Goal: Task Accomplishment & Management: Manage account settings

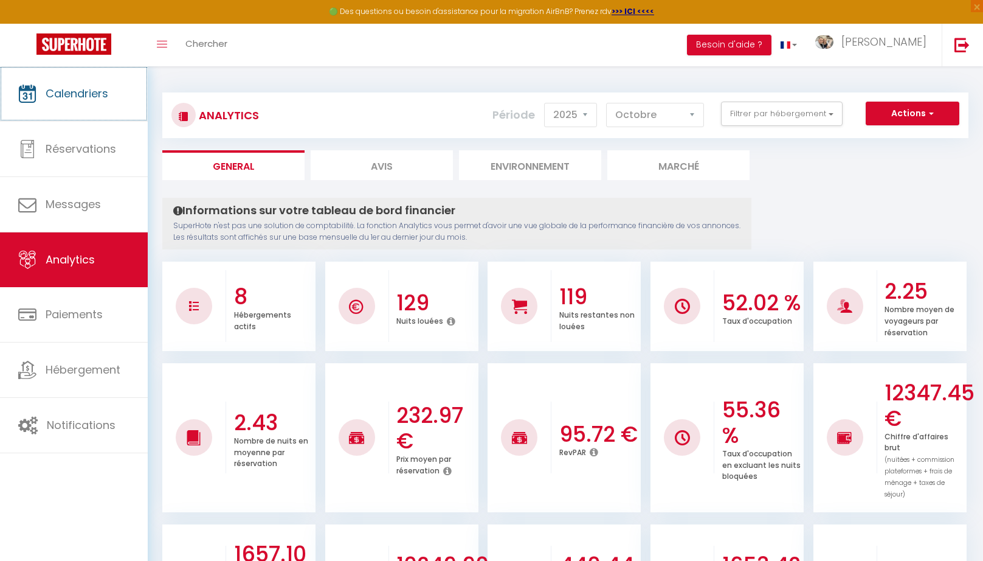
click at [79, 108] on link "Calendriers" at bounding box center [74, 93] width 148 height 55
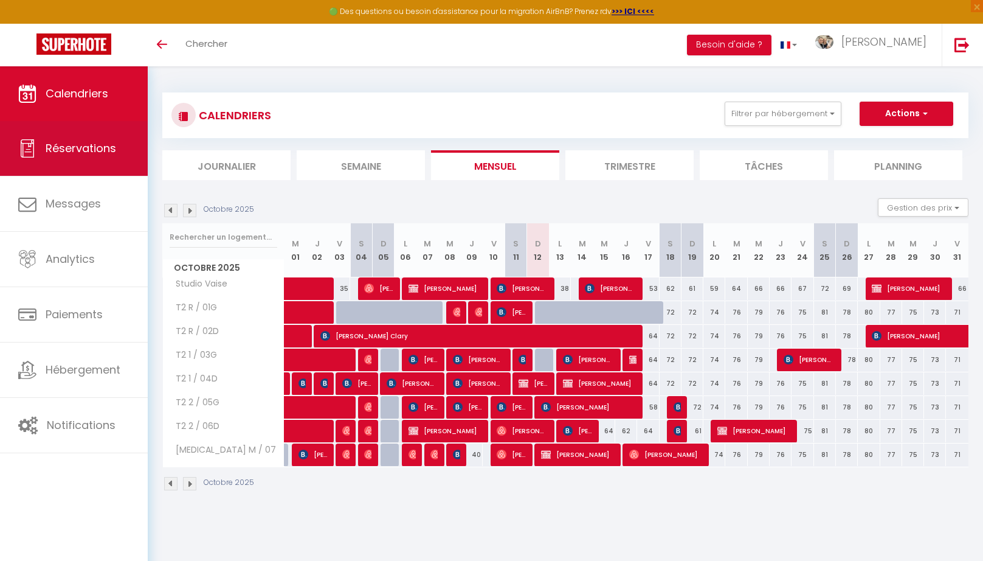
click at [73, 137] on link "Réservations" at bounding box center [74, 148] width 148 height 55
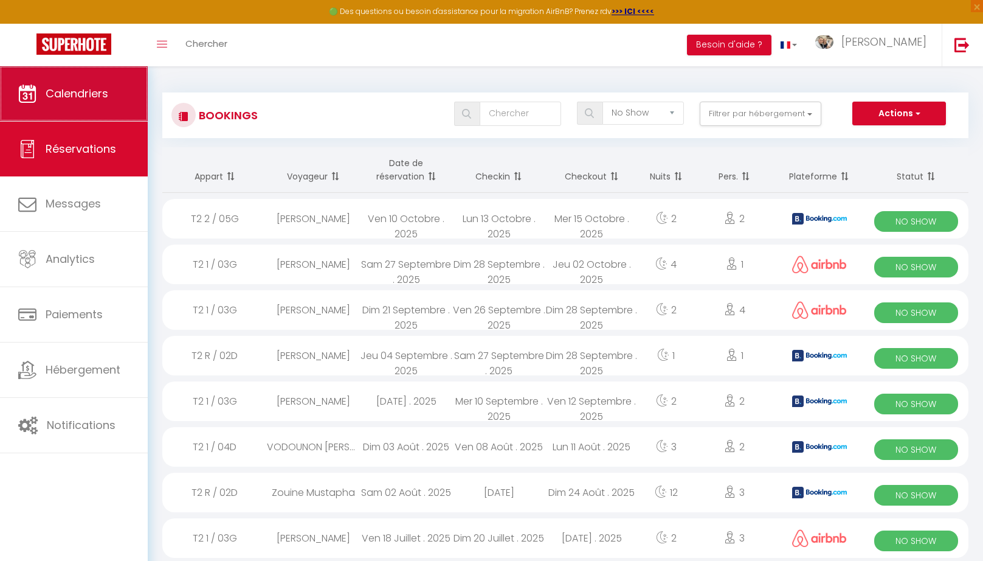
click at [121, 89] on link "Calendriers" at bounding box center [74, 93] width 148 height 55
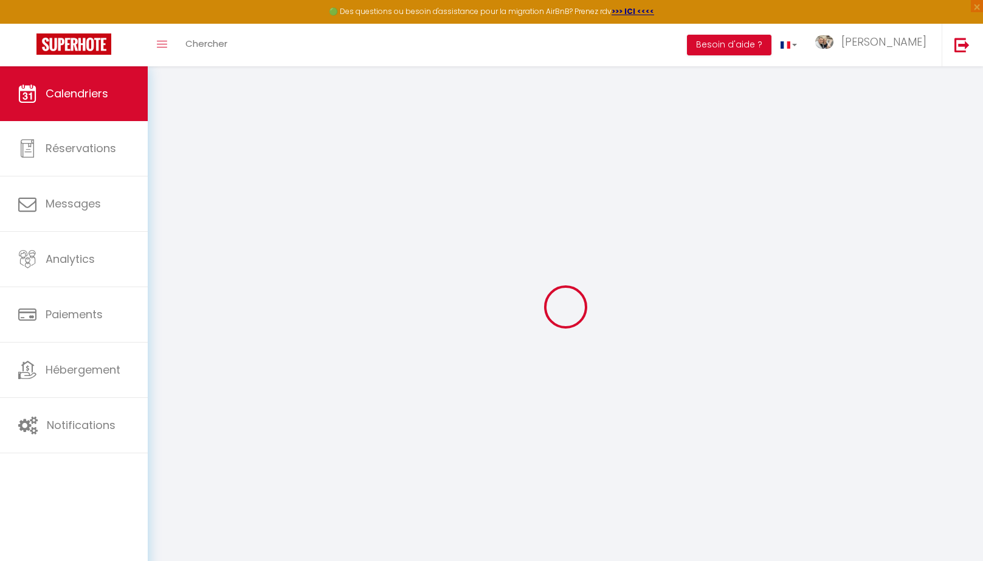
select select
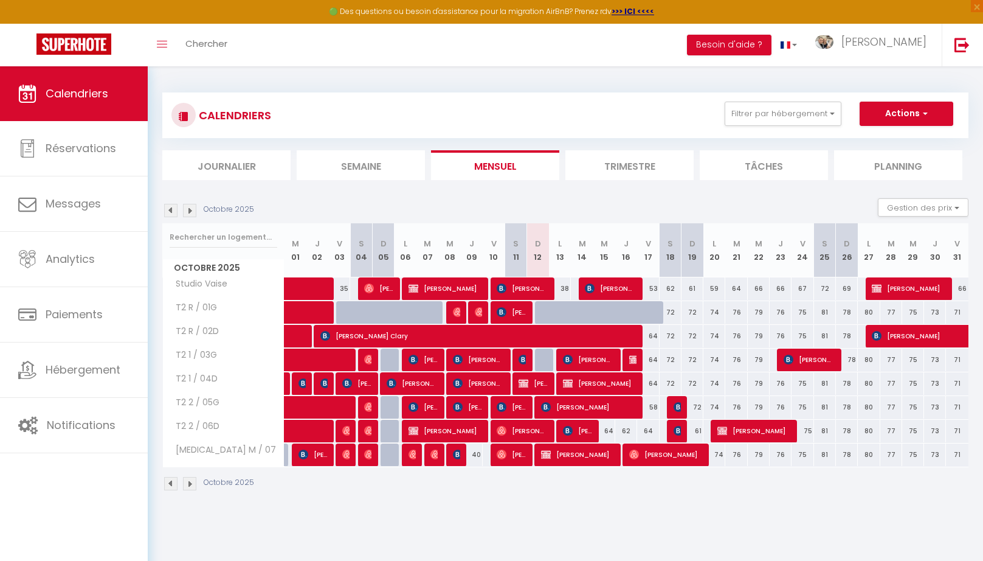
click at [604, 430] on div "64" at bounding box center [605, 431] width 22 height 23
type input "64"
select select "1"
type input "Mer 15 Octobre 2025"
type input "Jeu 16 Octobre 2025"
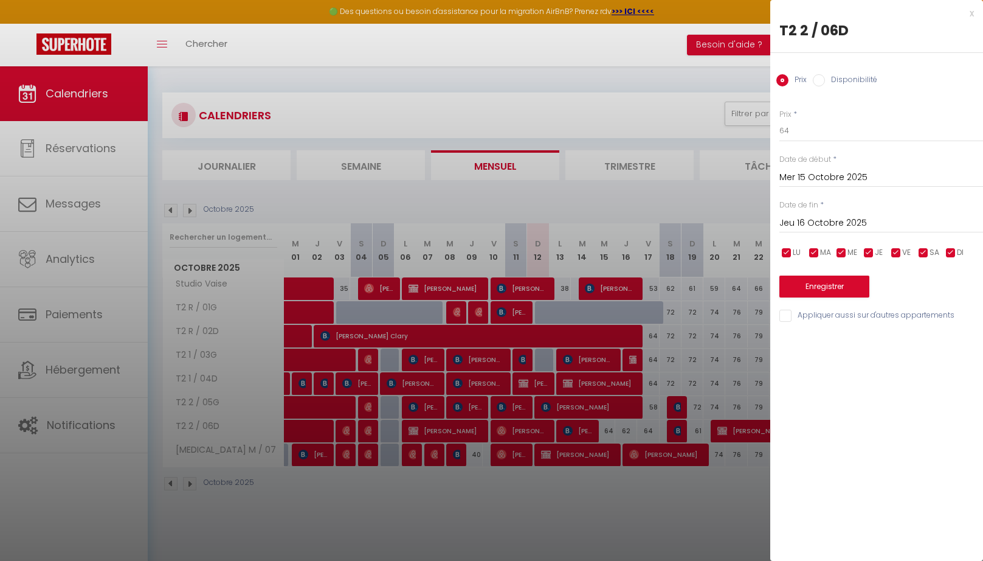
click at [822, 76] on input "Disponibilité" at bounding box center [819, 80] width 12 height 12
radio input "true"
radio input "false"
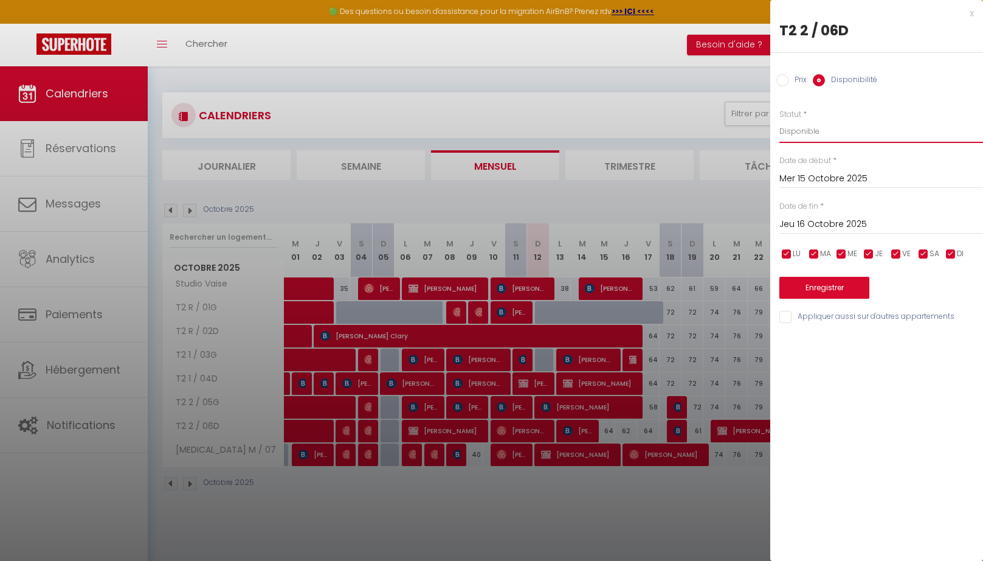
select select "0"
click option "Indisponible" at bounding box center [0, 0] width 0 height 0
click at [832, 221] on input "Jeu 16 Octobre 2025" at bounding box center [882, 224] width 204 height 16
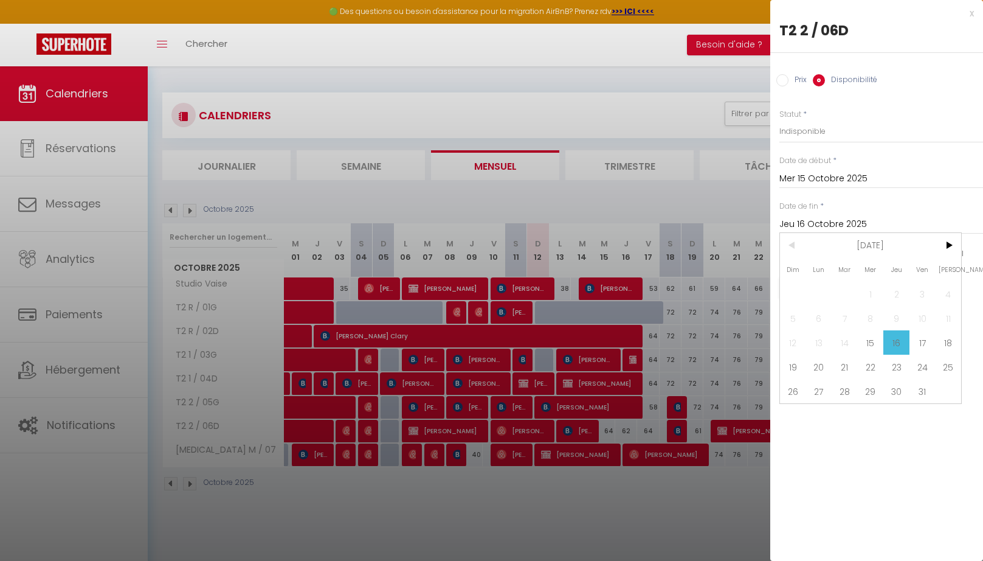
click at [969, 12] on div "x" at bounding box center [872, 13] width 204 height 15
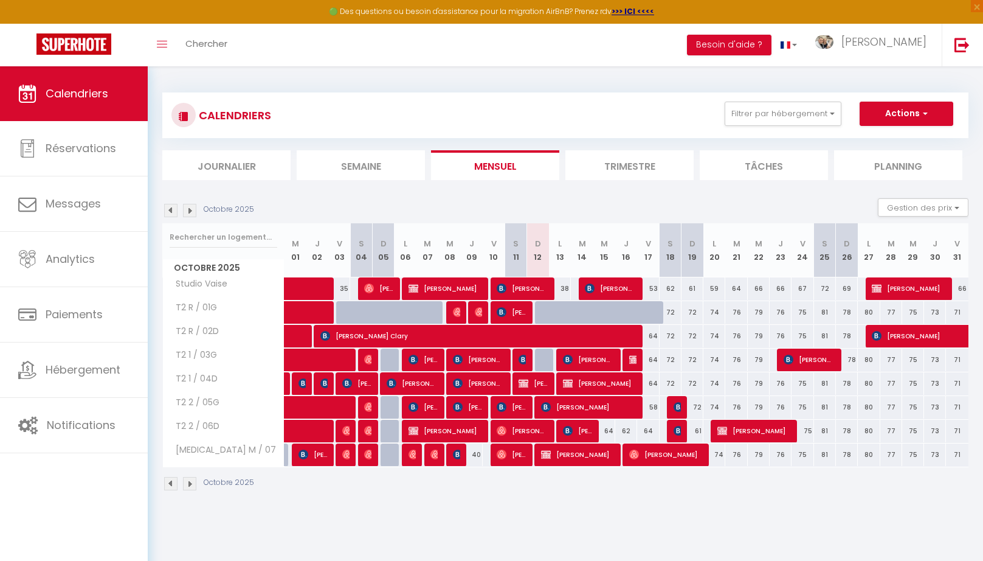
click at [563, 409] on span "[PERSON_NAME] [PERSON_NAME]" at bounding box center [588, 406] width 95 height 23
select select "OK"
select select "0"
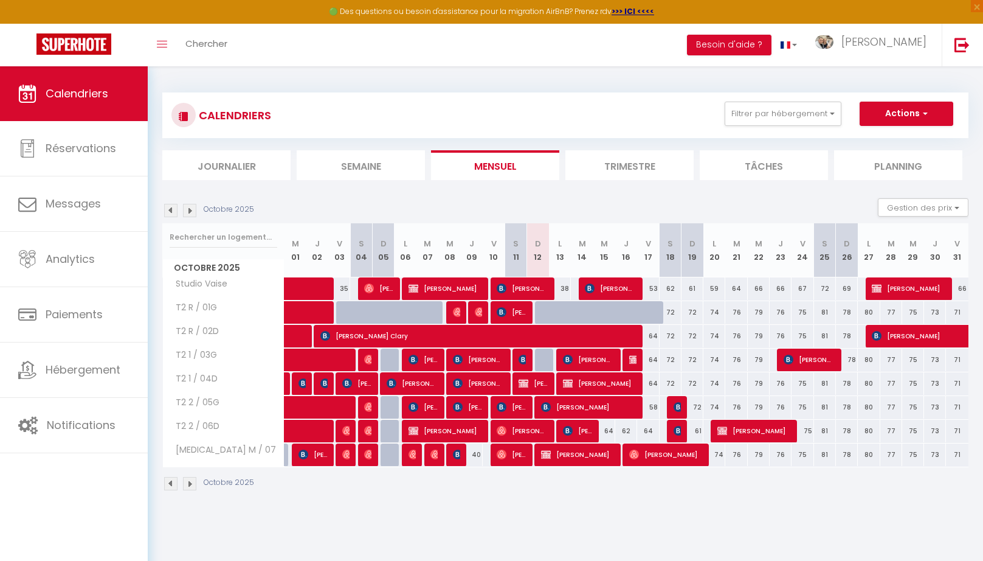
select select "1"
select select
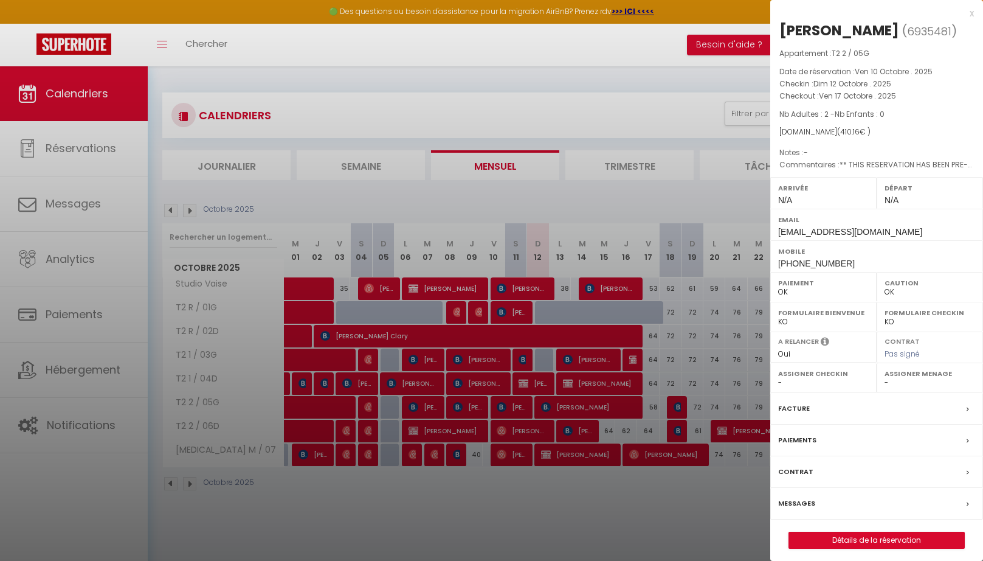
click at [795, 510] on label "Messages" at bounding box center [796, 503] width 37 height 13
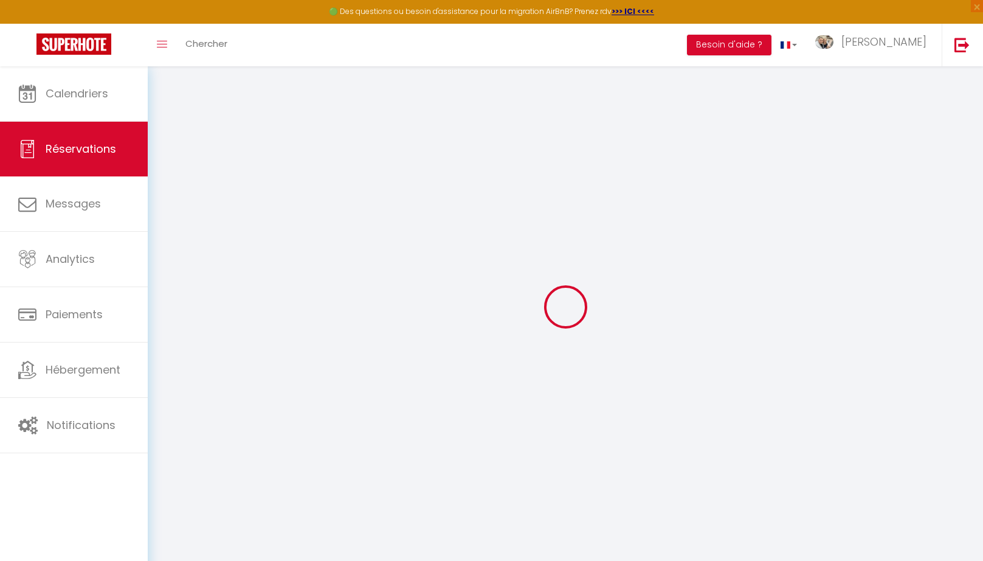
select select
checkbox input "false"
select select
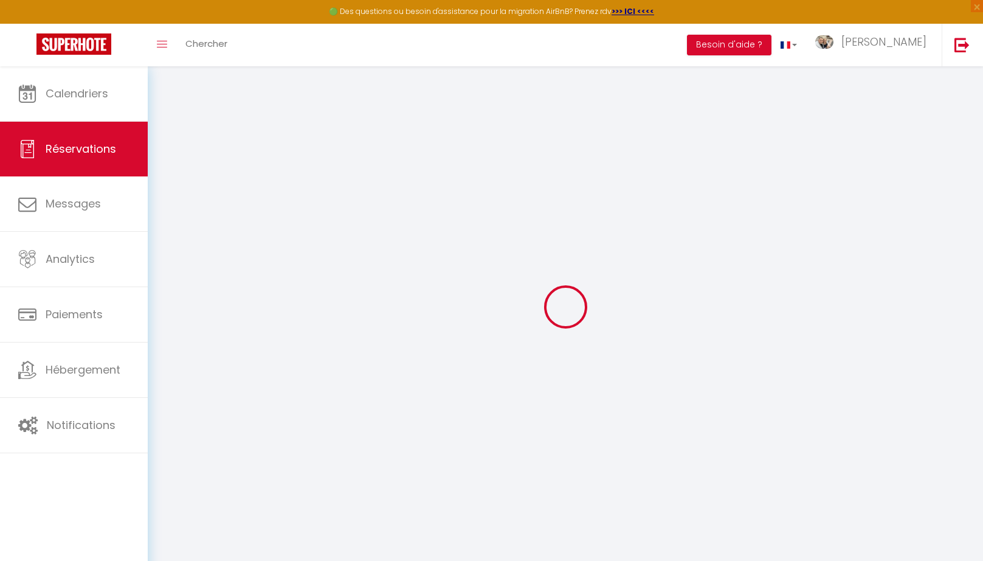
checkbox input "false"
type textarea "** THIS RESERVATION HAS BEEN PRE-PAID ** BOOKING NOTE : Payment charge is EUR 5…"
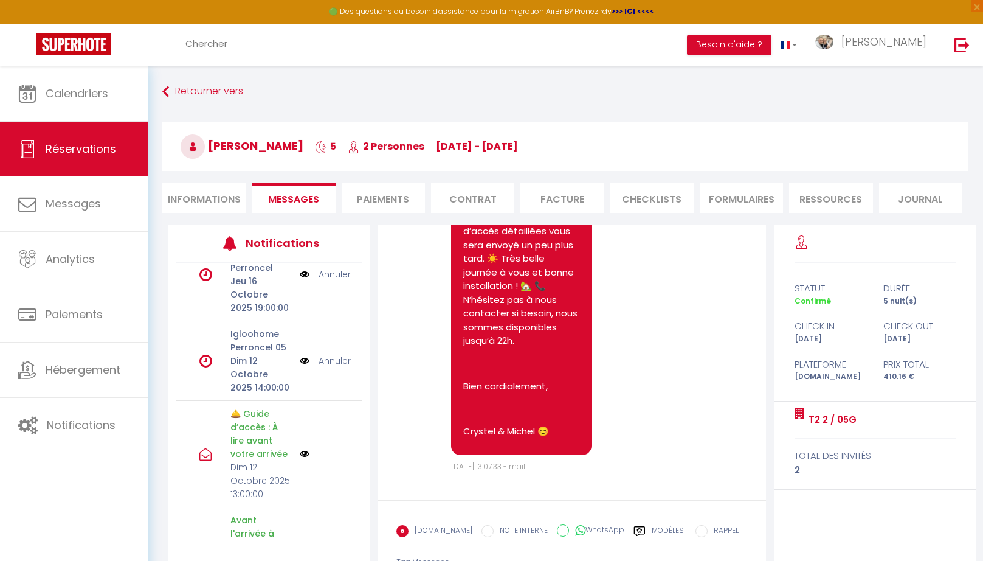
scroll to position [145, 0]
click at [641, 532] on div "Modèles" at bounding box center [659, 538] width 50 height 26
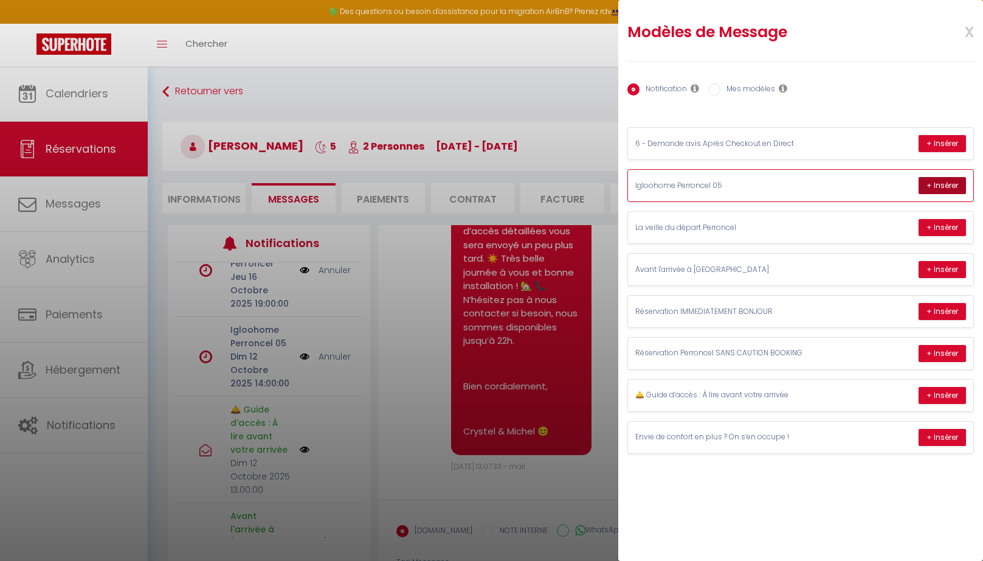
click at [935, 182] on button "+ Insérer" at bounding box center [942, 185] width 47 height 17
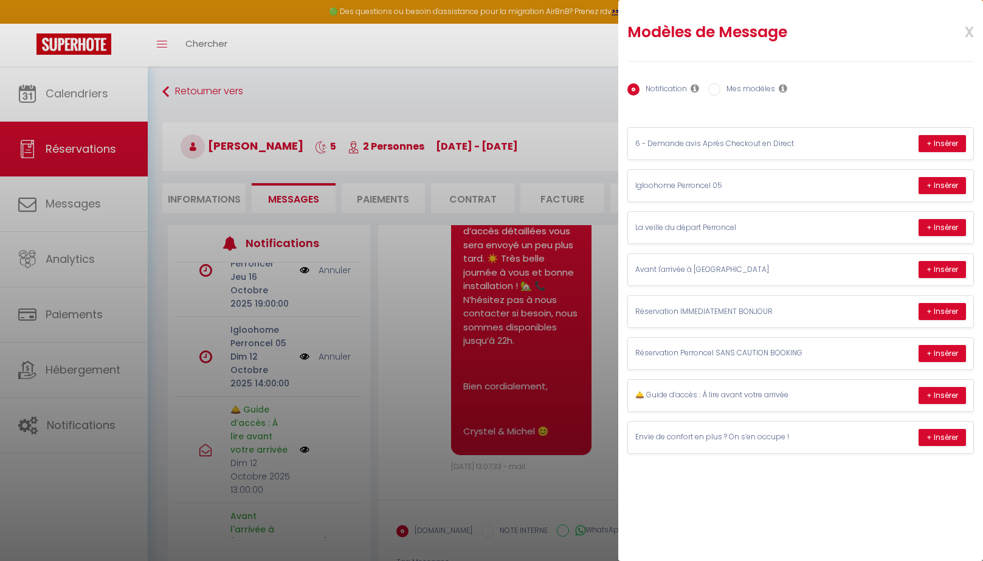
type textarea "Mohamed Assane , Votre arrivée dans notre logement approche !! Vous trouverez d…"
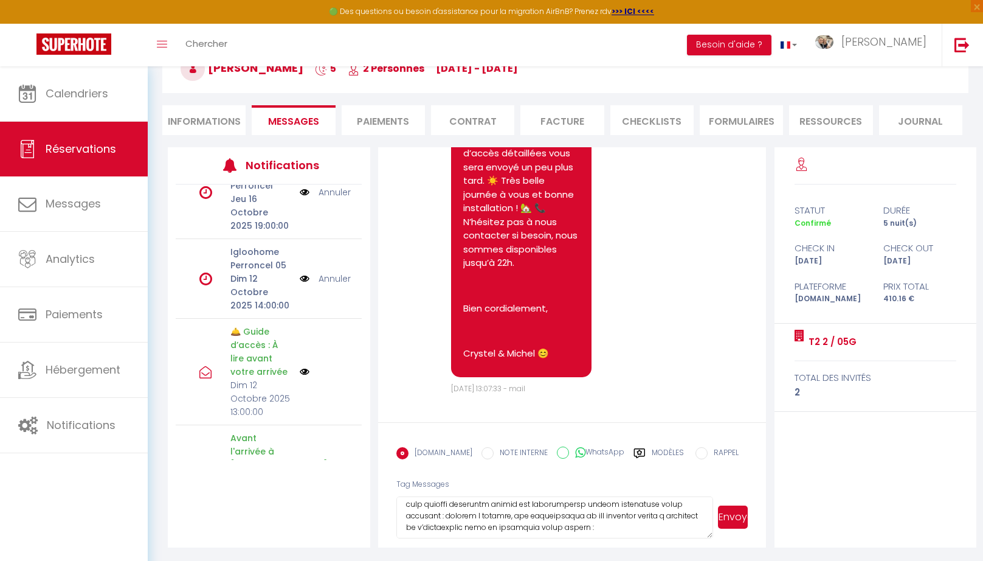
scroll to position [0, 0]
click at [733, 526] on button "Envoyer" at bounding box center [733, 516] width 30 height 23
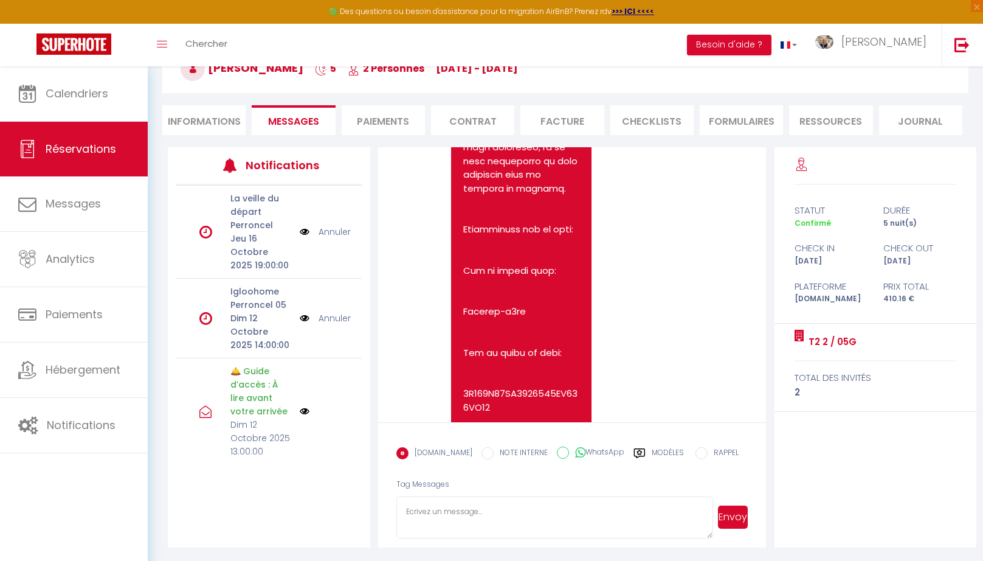
scroll to position [8845, 0]
click at [342, 319] on link "Annuler" at bounding box center [335, 317] width 32 height 13
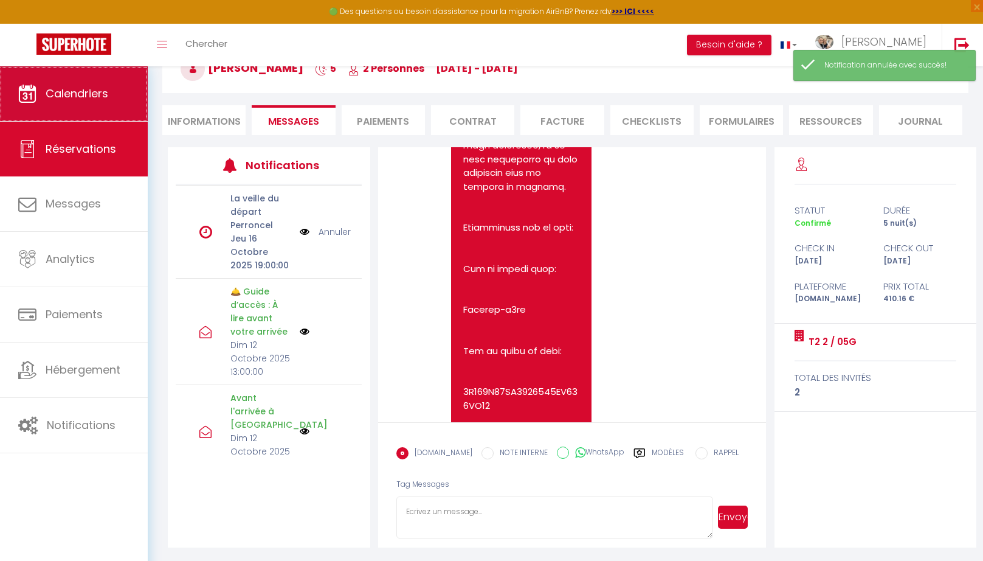
click at [50, 96] on span "Calendriers" at bounding box center [77, 93] width 63 height 15
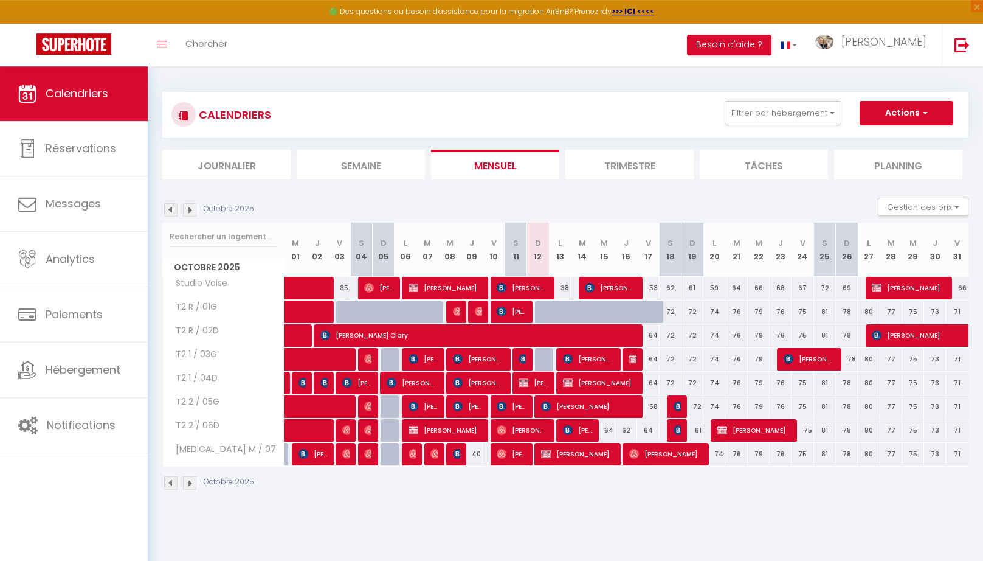
scroll to position [2, 0]
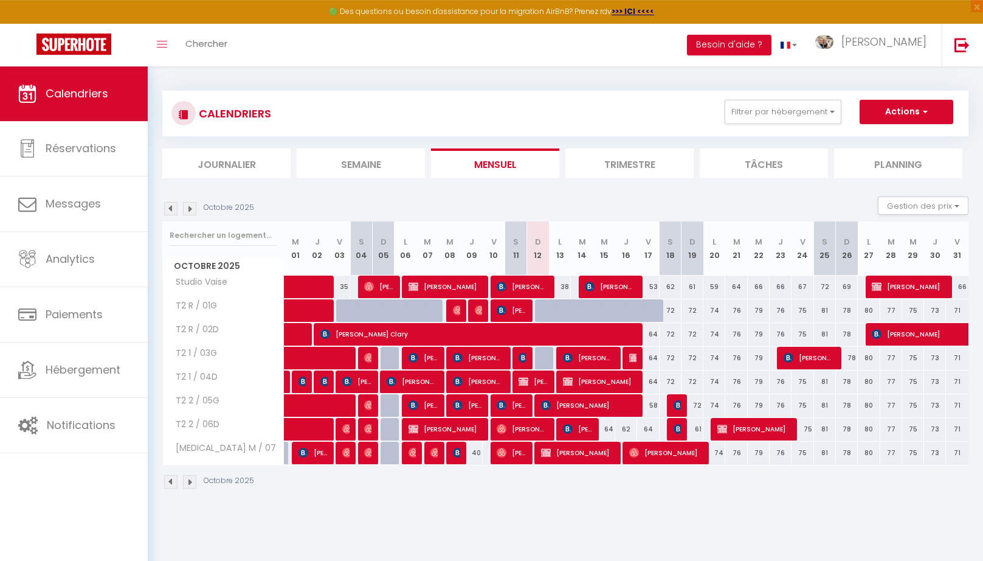
click at [523, 356] on img at bounding box center [524, 358] width 10 height 10
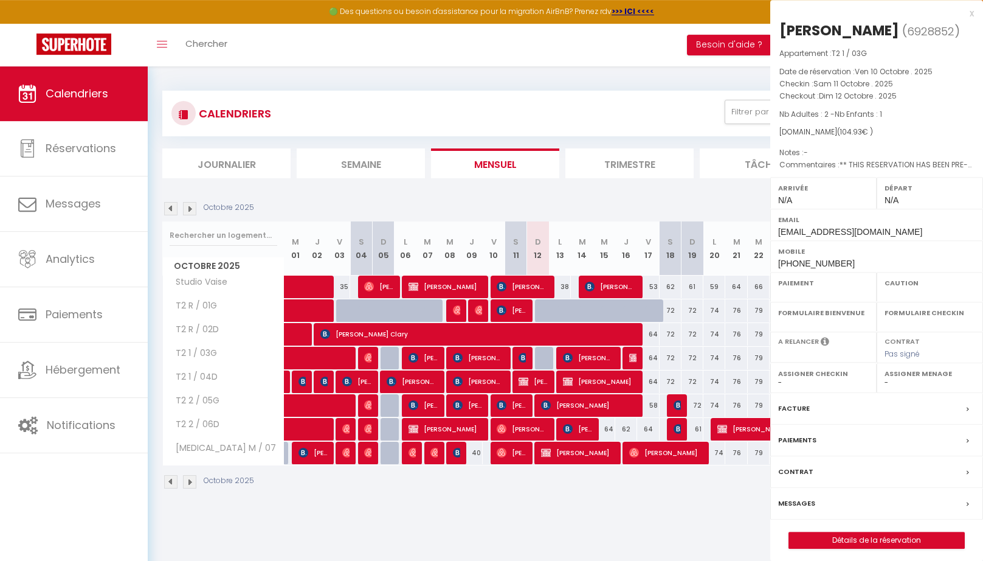
select select "OK"
select select "0"
select select "1"
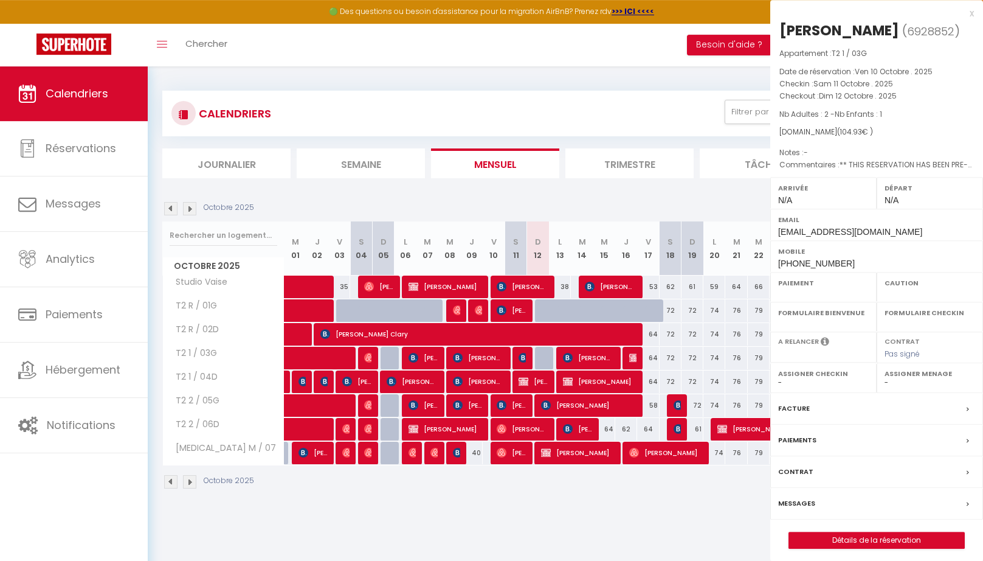
select select
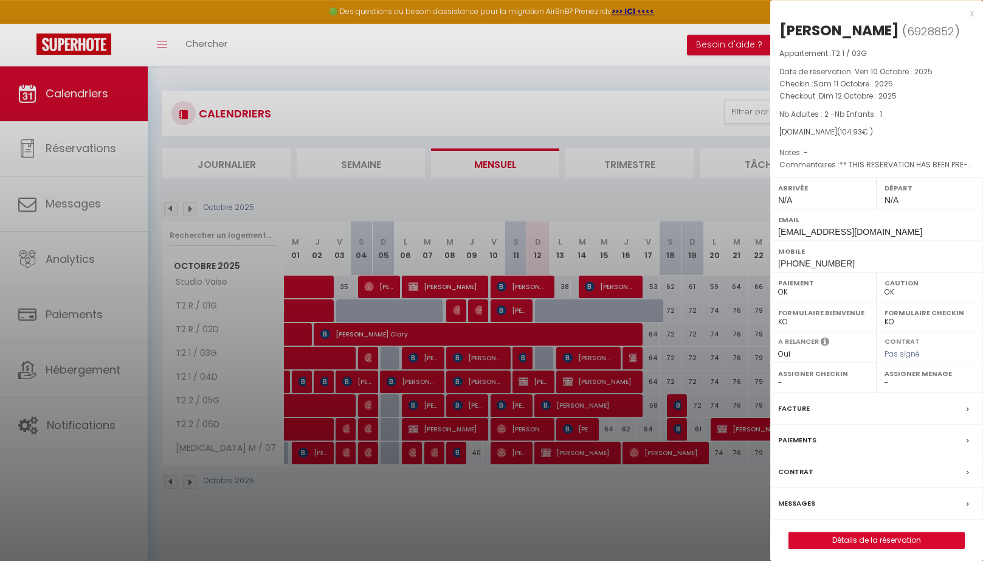
click at [541, 356] on div at bounding box center [491, 280] width 983 height 561
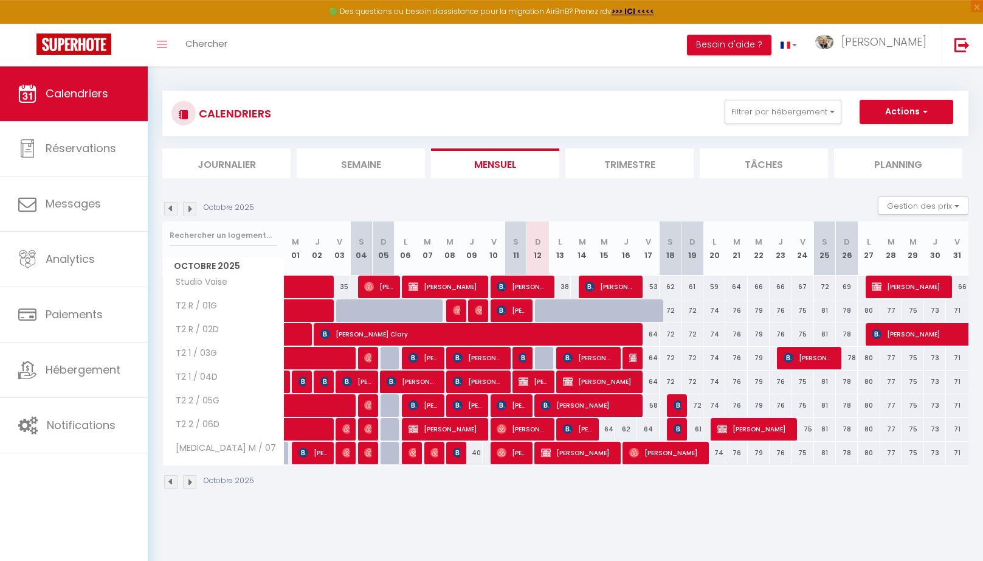
click at [544, 356] on div at bounding box center [546, 358] width 22 height 23
type input "37"
type input "Dim 12 Octobre 2025"
type input "Lun 13 Octobre 2025"
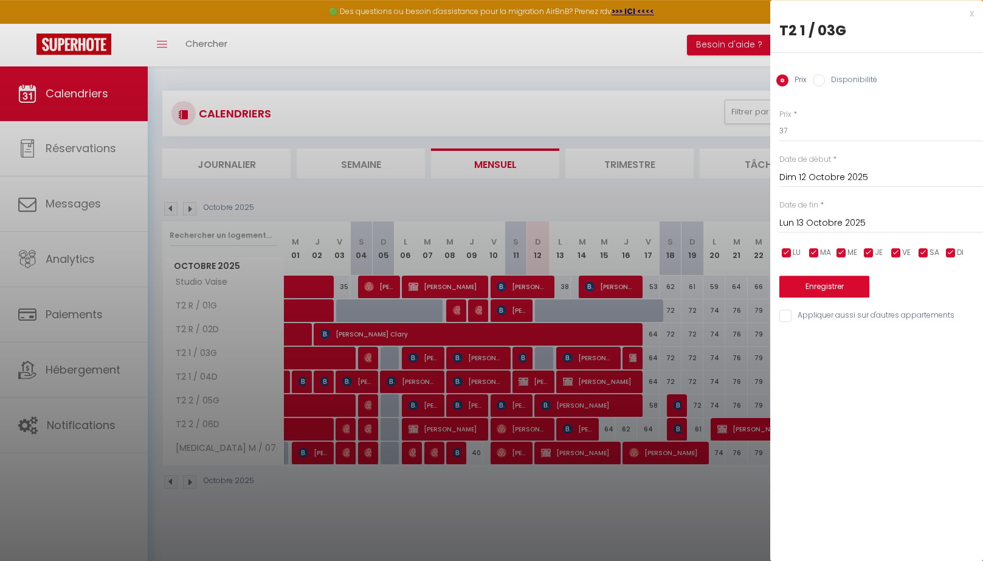
click at [975, 17] on div "x T2 1 / 03G Prix Disponibilité Prix * 37 Statut * Disponible Indisponible Date…" at bounding box center [876, 167] width 213 height 335
click at [975, 16] on div "x T2 1 / 03G Prix Disponibilité Prix * 37 Statut * Disponible Indisponible Date…" at bounding box center [876, 167] width 213 height 335
click at [972, 15] on div "x" at bounding box center [872, 13] width 204 height 15
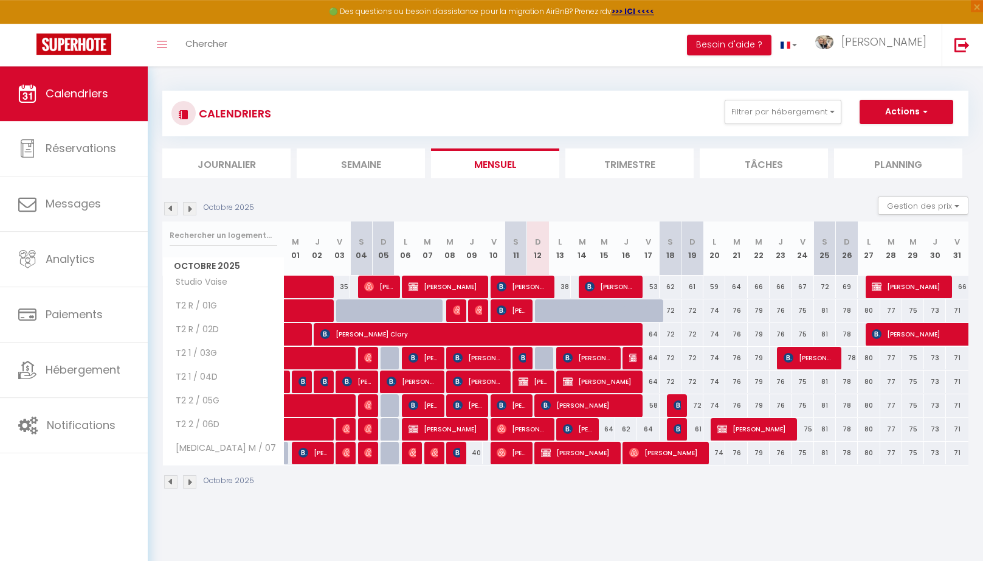
click at [525, 376] on img at bounding box center [524, 381] width 10 height 10
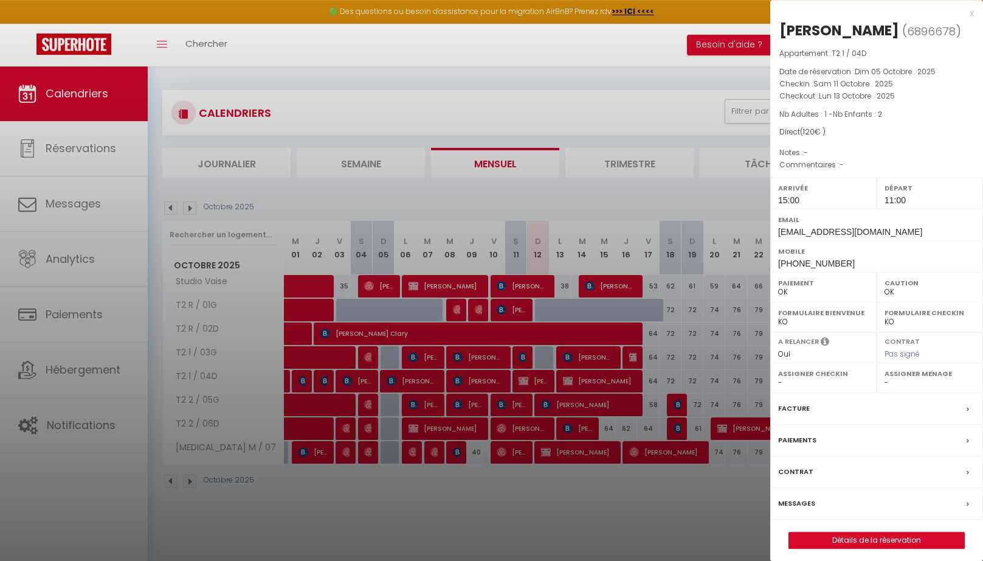
click at [520, 409] on div at bounding box center [491, 280] width 983 height 561
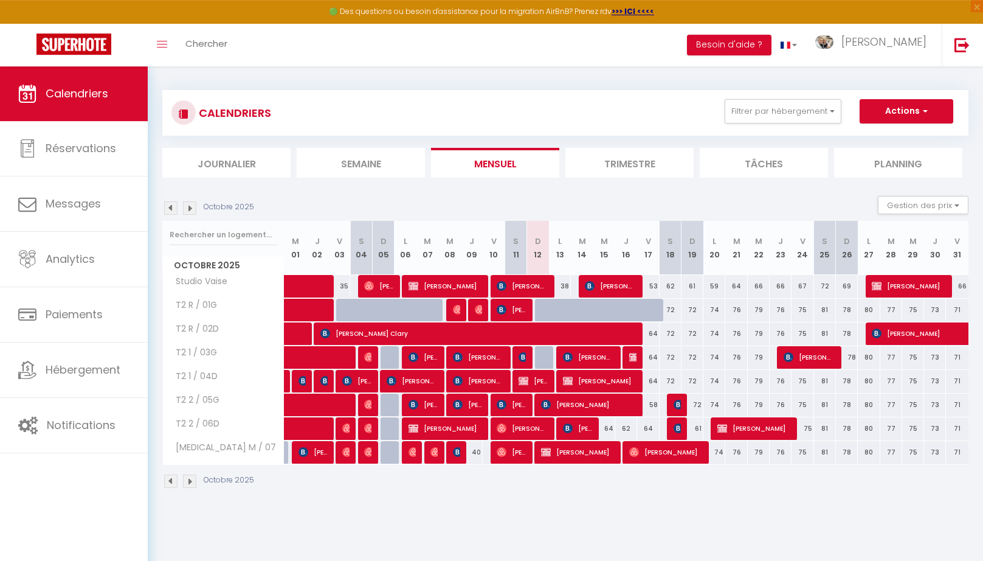
scroll to position [1, 0]
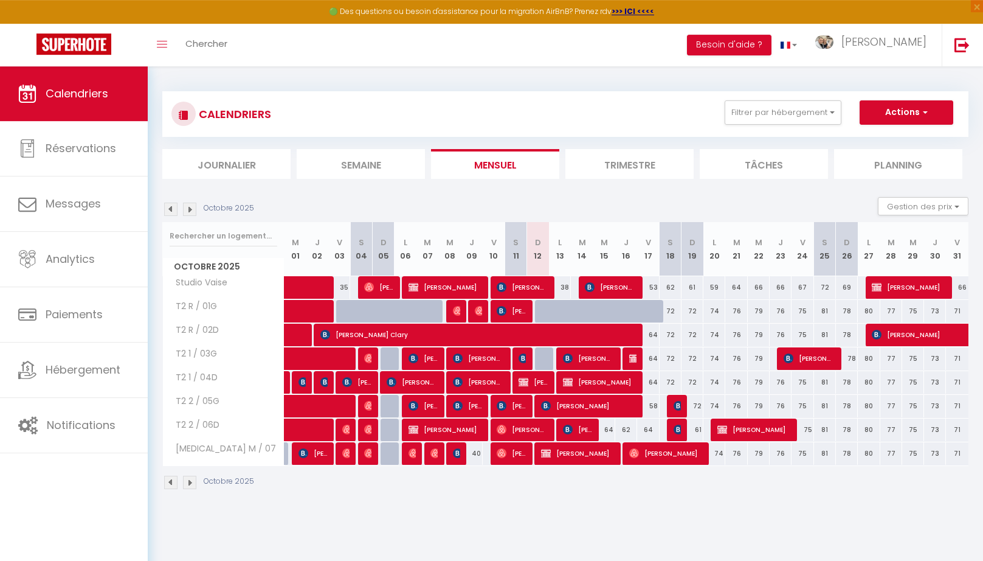
click at [520, 405] on span "[PERSON_NAME]" at bounding box center [511, 405] width 29 height 23
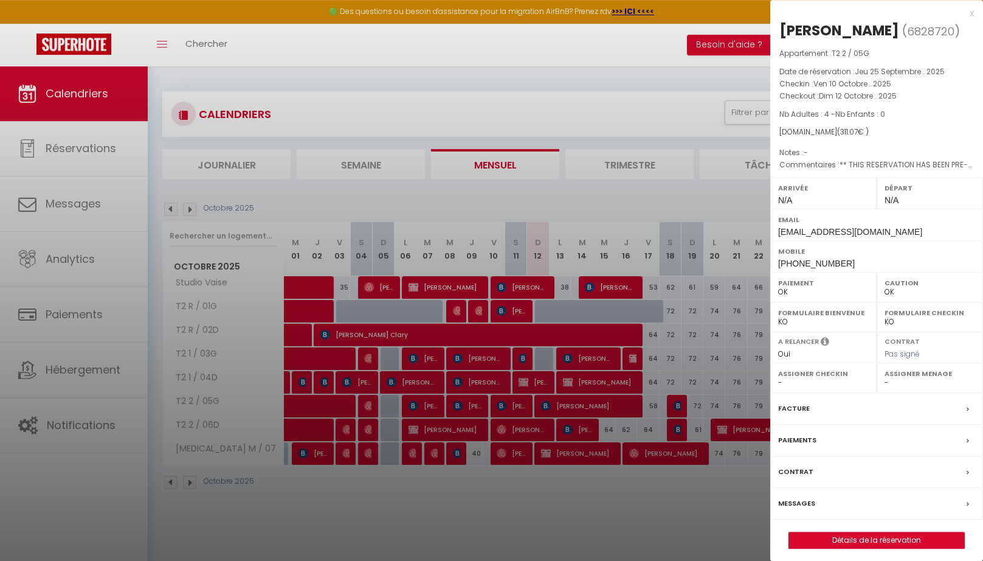
click at [523, 356] on div at bounding box center [491, 280] width 983 height 561
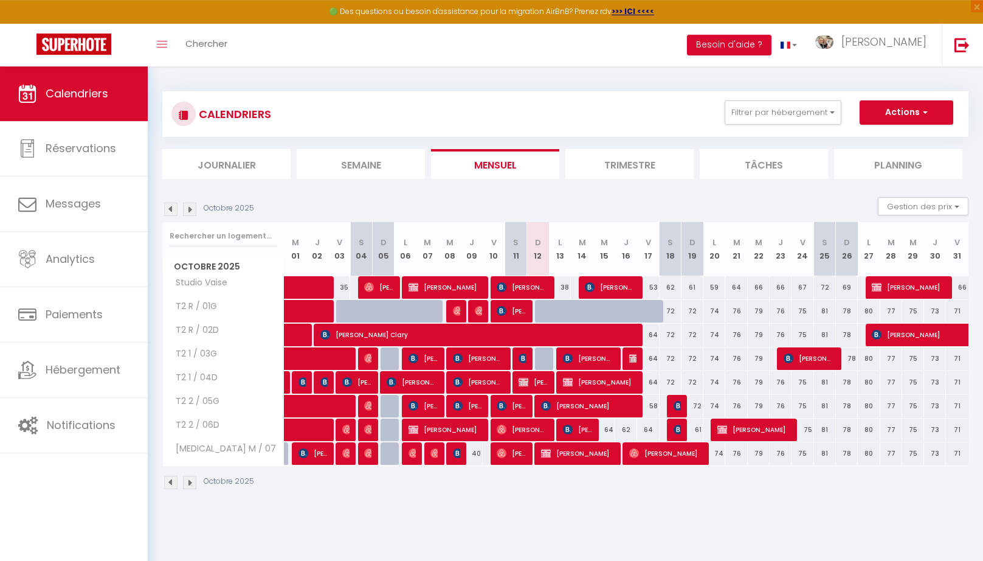
click at [523, 356] on body "🟢 Des questions ou besoin d'assistance pour la migration AirBnB? Prenez rdv >>>…" at bounding box center [491, 345] width 983 height 561
click at [523, 356] on img at bounding box center [524, 358] width 10 height 10
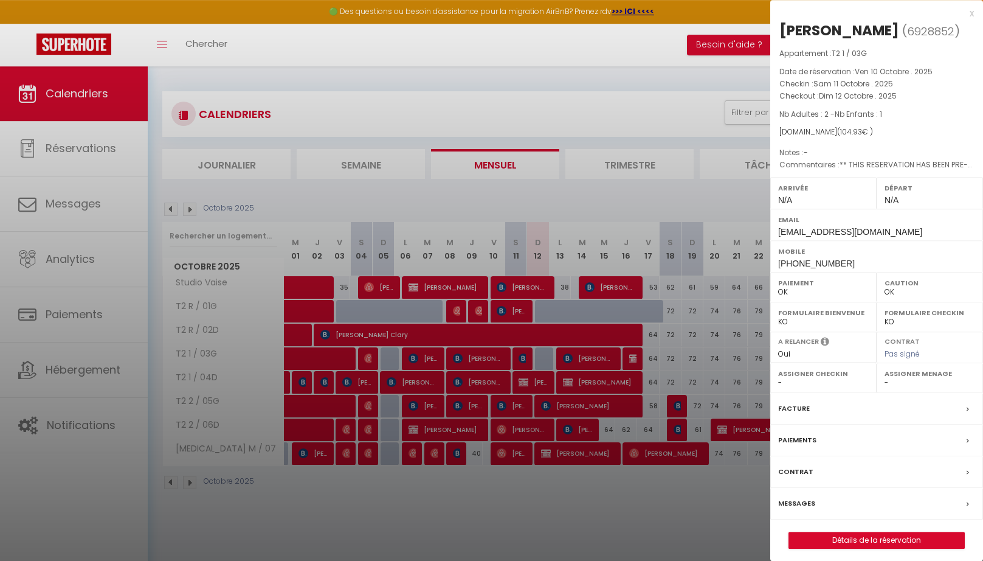
click at [524, 403] on div at bounding box center [491, 280] width 983 height 561
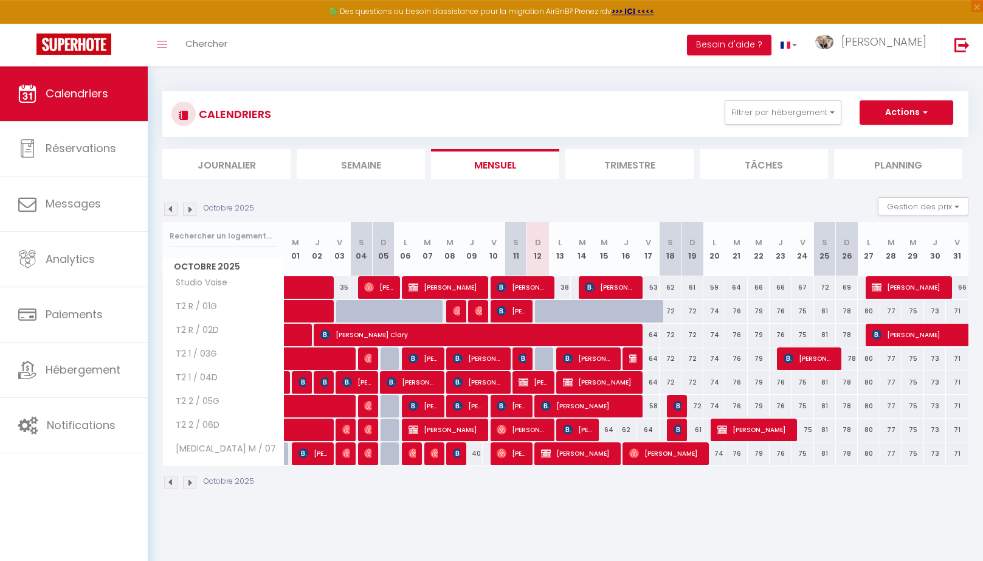
click at [522, 407] on span "[PERSON_NAME]" at bounding box center [511, 405] width 29 height 23
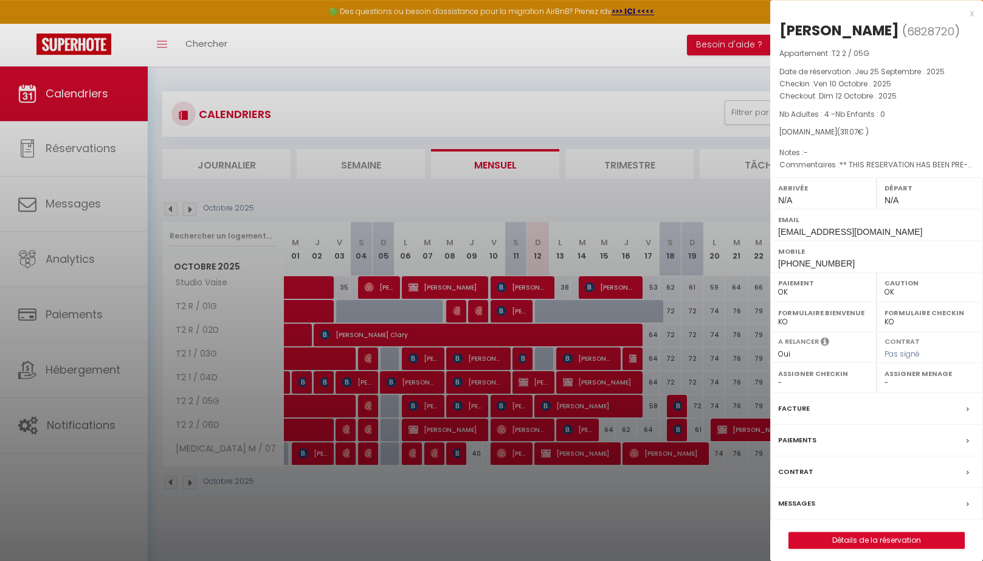
click at [519, 452] on div at bounding box center [491, 280] width 983 height 561
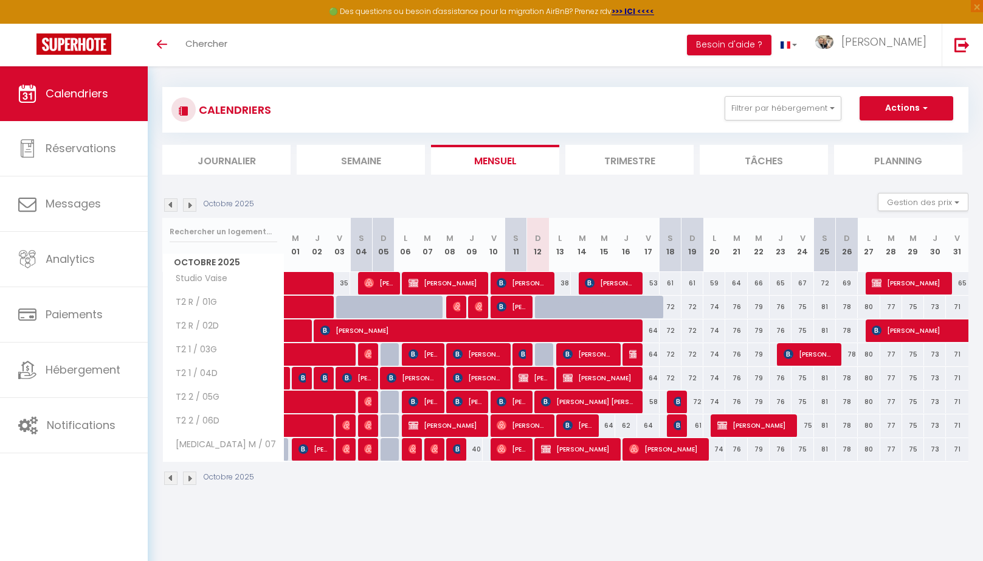
scroll to position [5, 0]
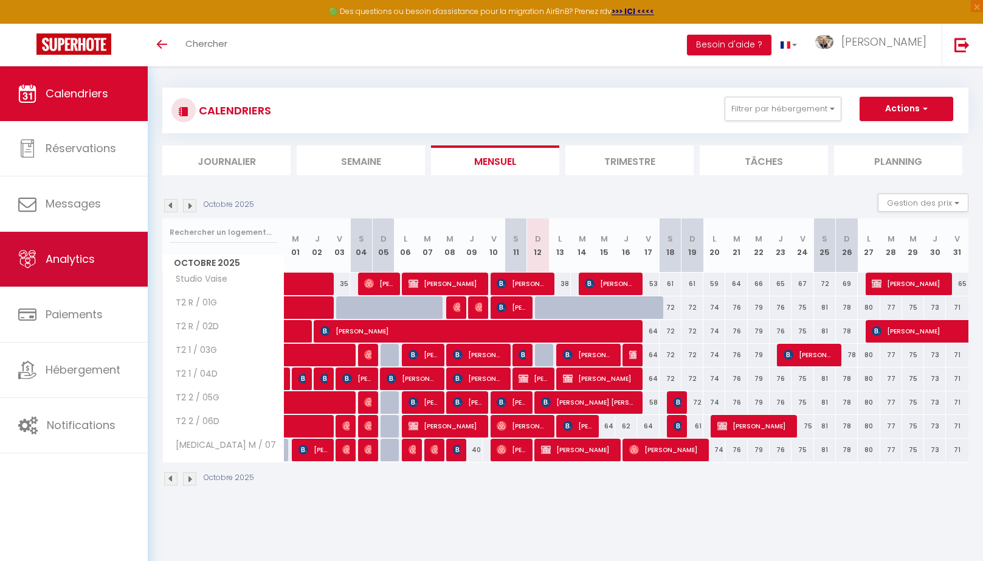
click at [104, 272] on link "Analytics" at bounding box center [74, 259] width 148 height 55
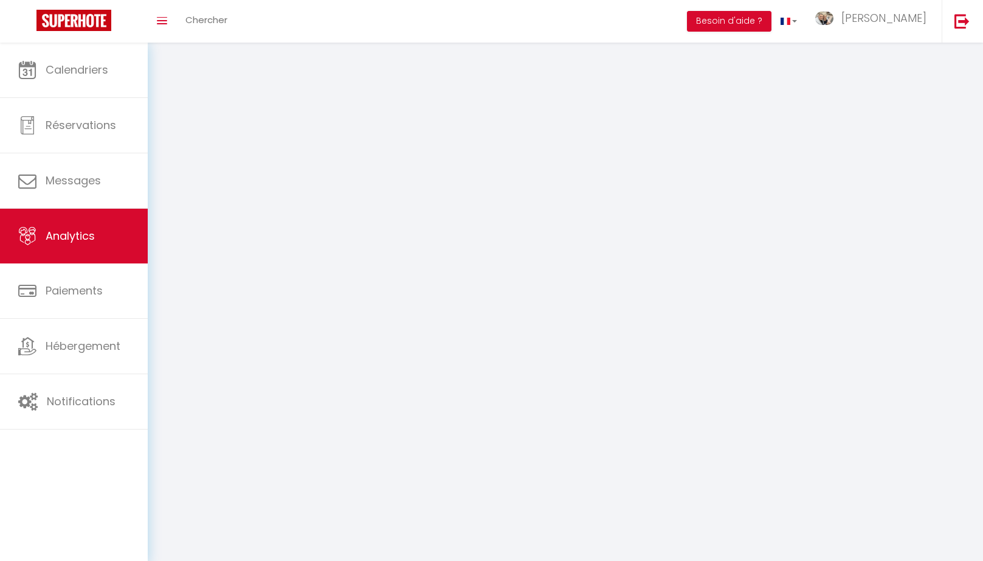
select select "2025"
select select "10"
